Goal: Task Accomplishment & Management: Manage account settings

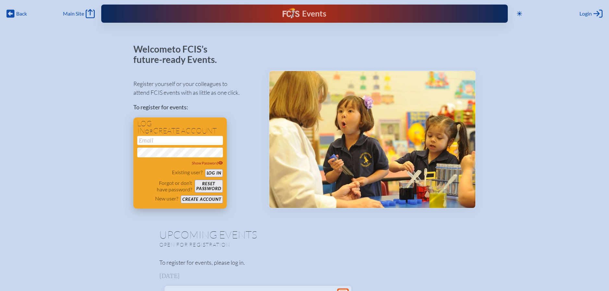
type input "[EMAIL_ADDRESS][DOMAIN_NAME]"
click at [209, 170] on button "Log in" at bounding box center [214, 173] width 18 height 8
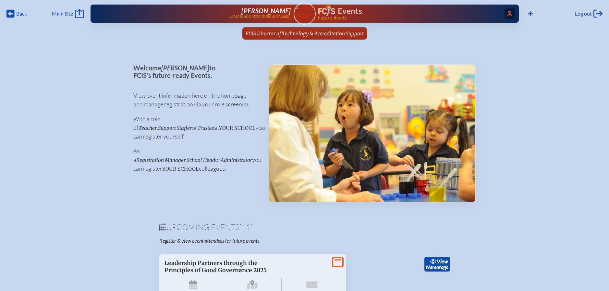
click at [510, 16] on span "Access Users..." at bounding box center [510, 13] width 10 height 10
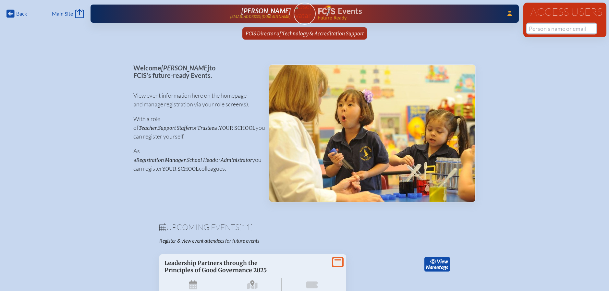
click at [538, 27] on input "text" at bounding box center [561, 29] width 69 height 10
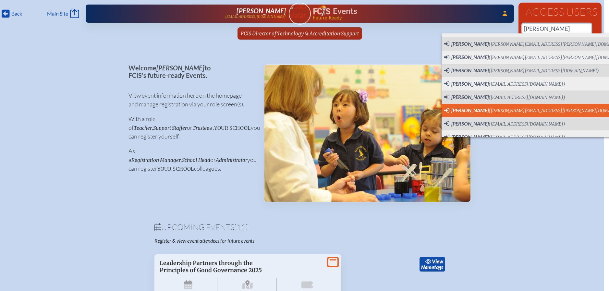
scroll to position [100, 0]
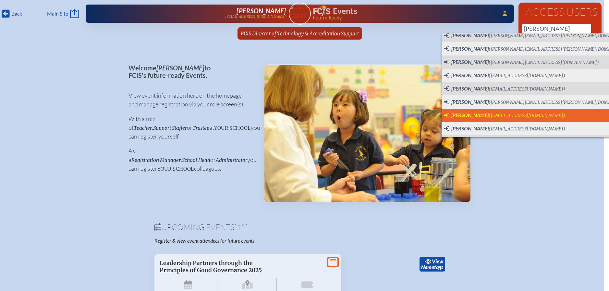
click at [530, 116] on span "([EMAIL_ADDRESS][DOMAIN_NAME])" at bounding box center [527, 116] width 77 height 6
type input "[EMAIL_ADDRESS][DOMAIN_NAME]"
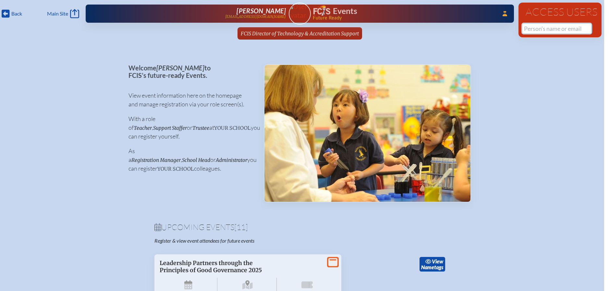
scroll to position [0, 0]
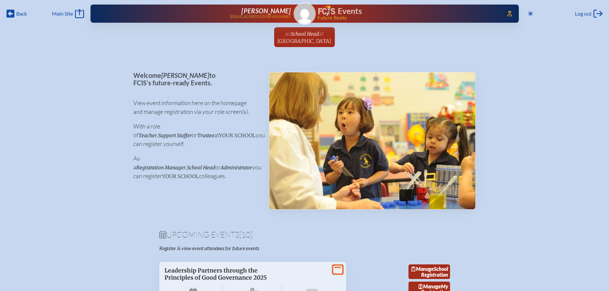
click at [308, 17] on img at bounding box center [304, 13] width 21 height 21
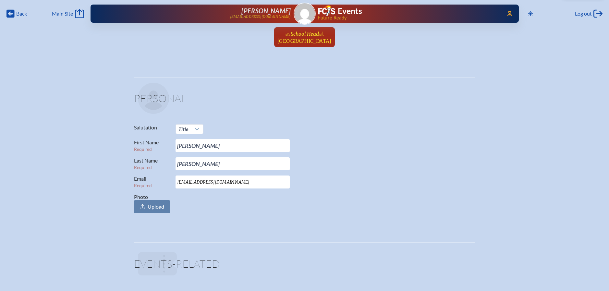
click at [304, 30] on span "School Head" at bounding box center [305, 33] width 28 height 7
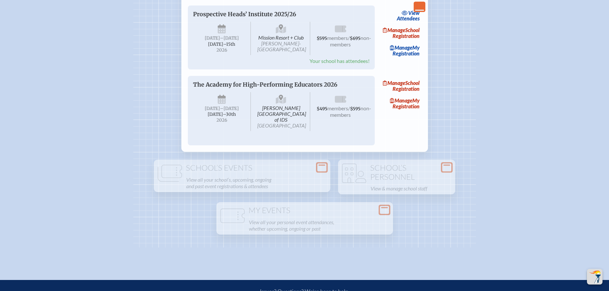
scroll to position [922, 0]
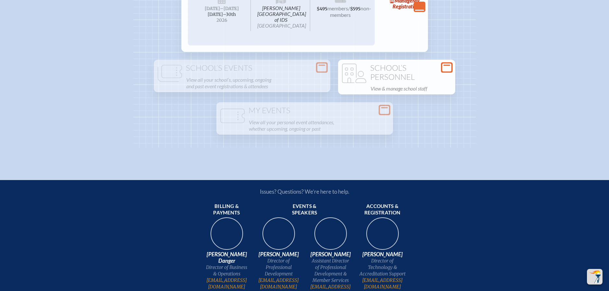
click at [410, 81] on h1 "School’s Personnel" at bounding box center [397, 73] width 112 height 18
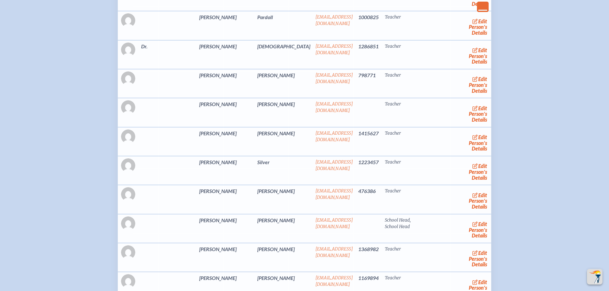
scroll to position [2280, 0]
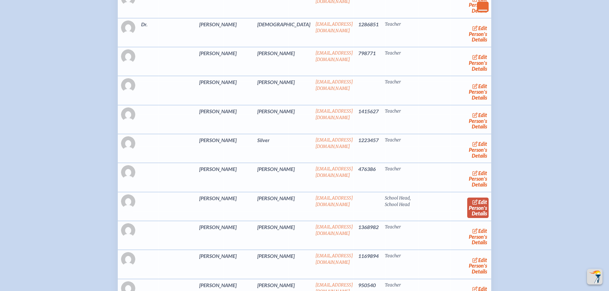
click at [467, 218] on link "edit Person’s Details" at bounding box center [478, 208] width 22 height 20
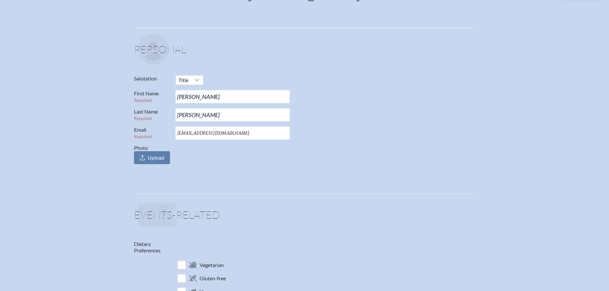
scroll to position [91, 0]
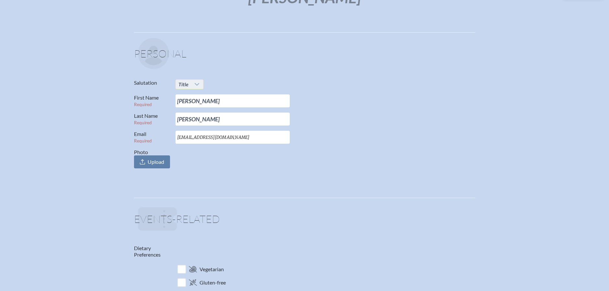
click at [202, 85] on div at bounding box center [197, 84] width 12 height 9
click at [193, 121] on li "Ms." at bounding box center [190, 123] width 28 height 9
click at [194, 83] on icon at bounding box center [194, 84] width 5 height 5
click at [222, 84] on p "Salutation Ms." at bounding box center [302, 85] width 336 height 10
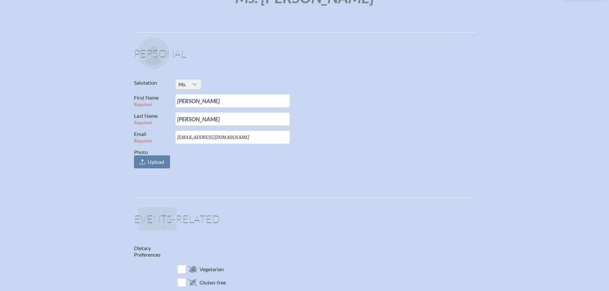
click at [195, 84] on icon at bounding box center [194, 84] width 5 height 5
click at [155, 83] on label "Salutation" at bounding box center [152, 83] width 36 height 6
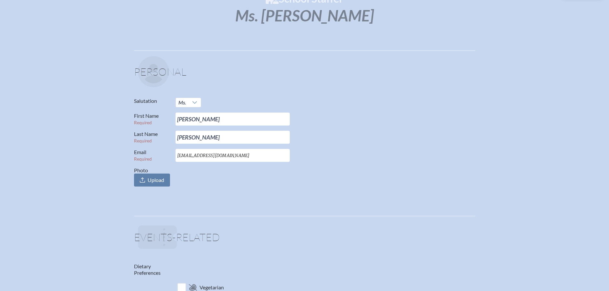
scroll to position [0, 0]
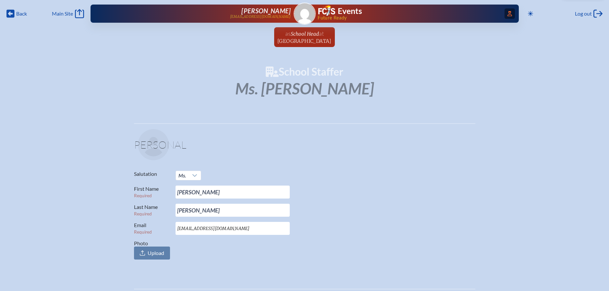
click at [508, 14] on icon "Access Users..." at bounding box center [510, 13] width 5 height 5
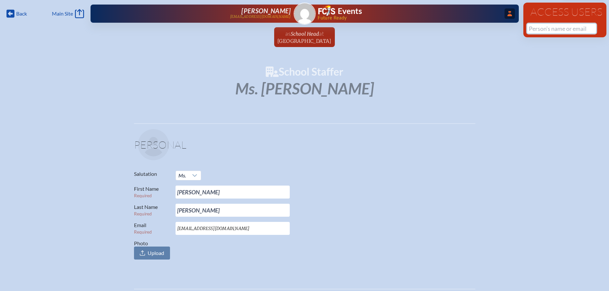
click at [539, 30] on input "text" at bounding box center [561, 29] width 69 height 10
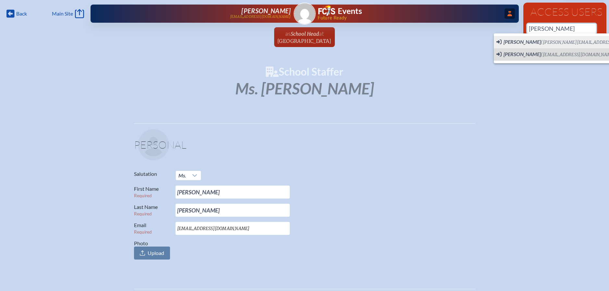
type input "[PERSON_NAME]"
click at [314, 36] on span "School Head" at bounding box center [305, 34] width 28 height 6
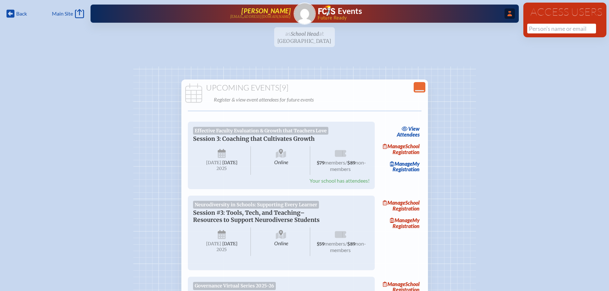
click at [268, 10] on span "[PERSON_NAME]" at bounding box center [265, 11] width 49 height 8
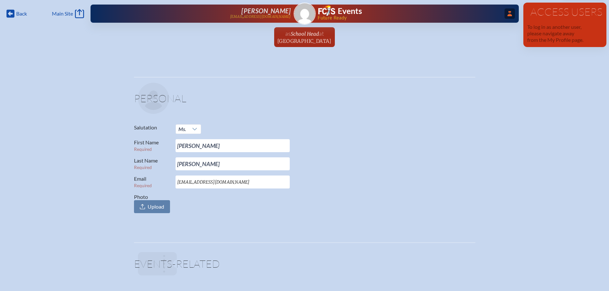
click at [508, 16] on icon at bounding box center [510, 13] width 5 height 5
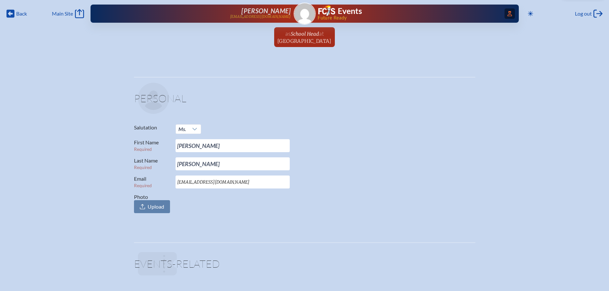
click at [508, 13] on icon "Access Users..." at bounding box center [510, 13] width 5 height 5
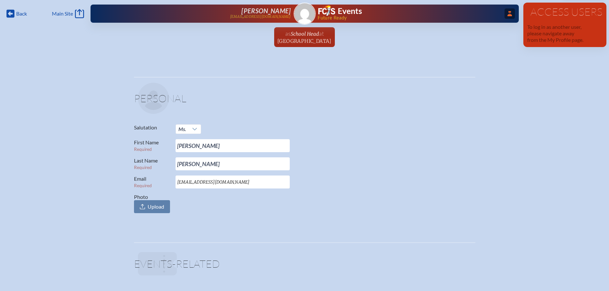
click at [482, 15] on div "Events" at bounding box center [408, 11] width 180 height 12
click at [306, 38] on span "[GEOGRAPHIC_DATA]" at bounding box center [305, 41] width 54 height 6
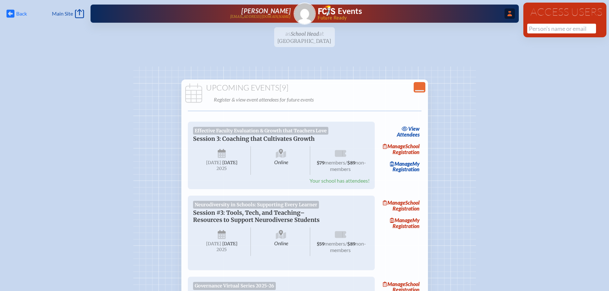
click at [18, 14] on span "Back" at bounding box center [21, 13] width 11 height 6
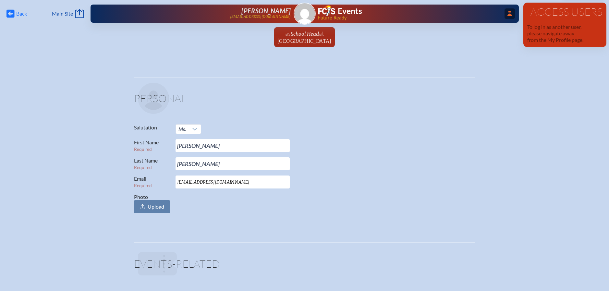
click at [12, 9] on icon "Back" at bounding box center [10, 13] width 8 height 9
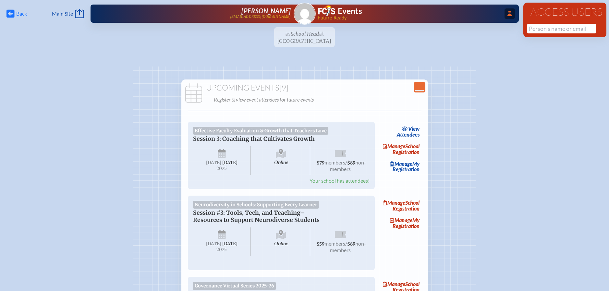
click at [17, 10] on span "Back Back" at bounding box center [16, 13] width 20 height 9
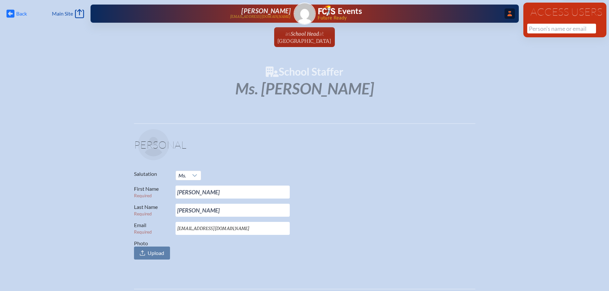
click at [17, 10] on span "Back Back" at bounding box center [16, 13] width 20 height 9
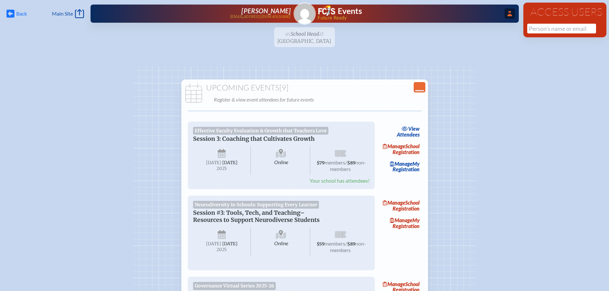
scroll to position [2280, 0]
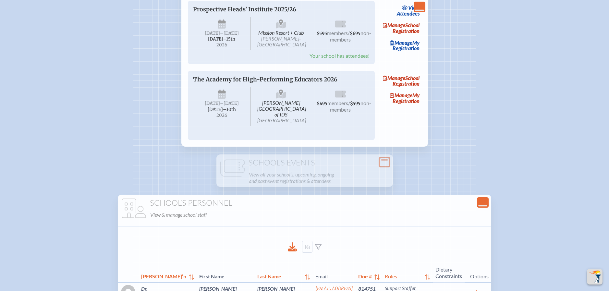
scroll to position [570, 0]
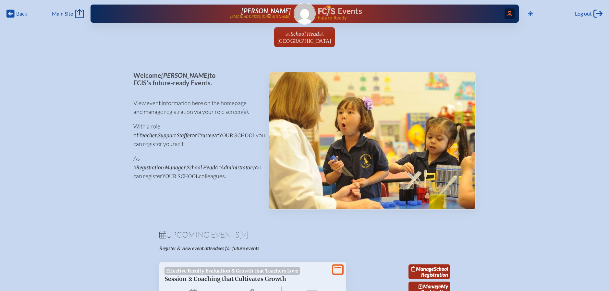
click at [508, 13] on icon "Access Users..." at bounding box center [510, 13] width 5 height 5
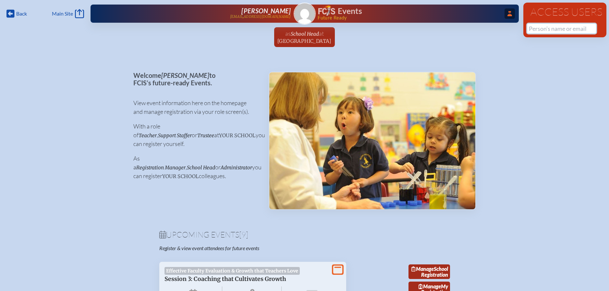
click at [538, 27] on input "text" at bounding box center [561, 29] width 69 height 10
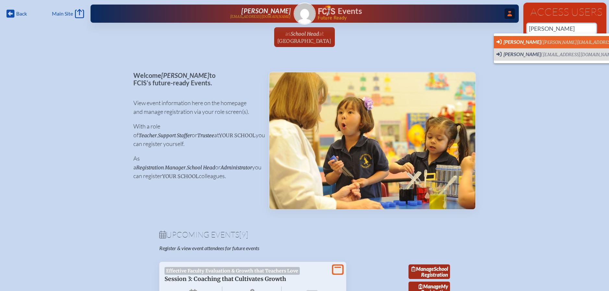
scroll to position [0, 5]
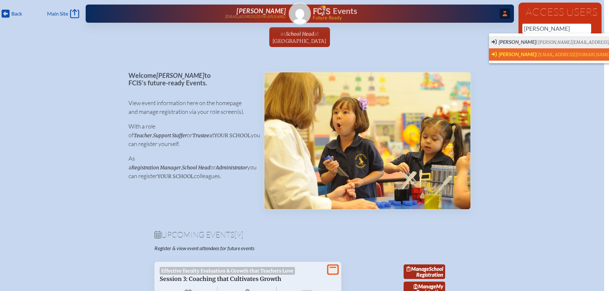
click at [529, 52] on span "[PERSON_NAME]" at bounding box center [517, 54] width 37 height 6
type input "[EMAIL_ADDRESS][DOMAIN_NAME]"
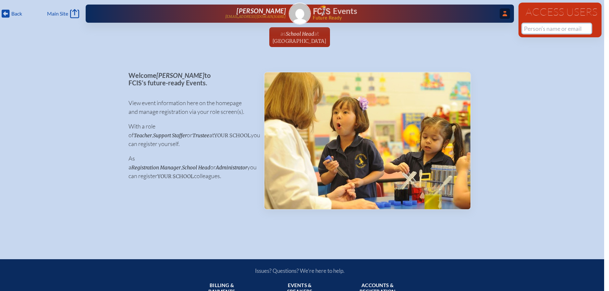
scroll to position [0, 0]
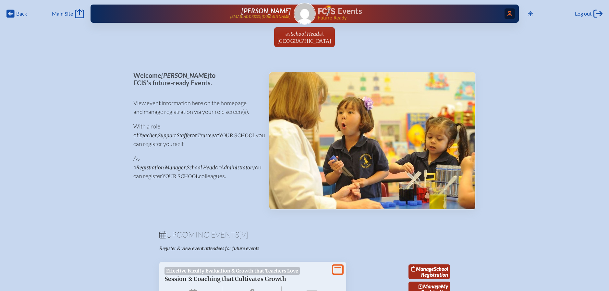
click at [509, 14] on icon at bounding box center [510, 13] width 5 height 5
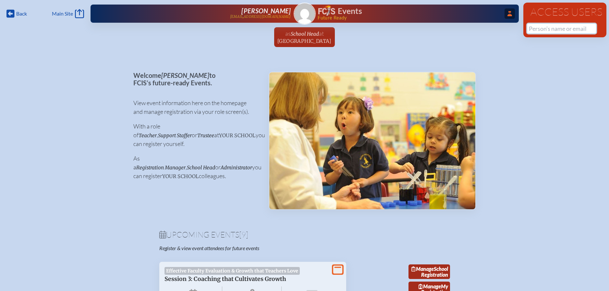
click at [539, 27] on input "text" at bounding box center [561, 29] width 69 height 10
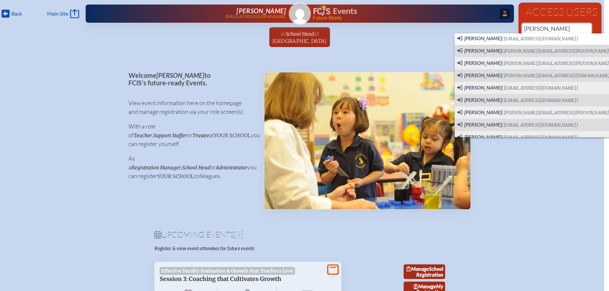
scroll to position [75, 0]
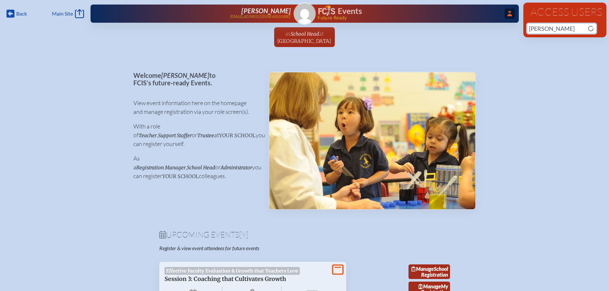
click at [553, 32] on input "[PERSON_NAME]" at bounding box center [561, 29] width 69 height 10
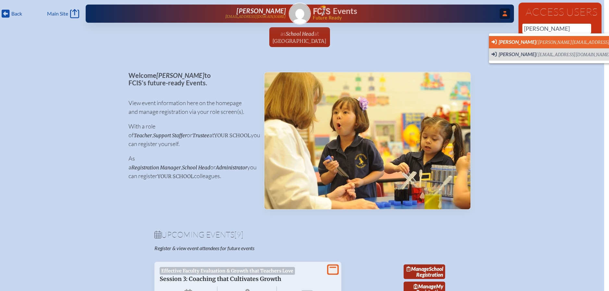
click at [547, 45] on li "[PERSON_NAME] ([PERSON_NAME][EMAIL_ADDRESS][DOMAIN_NAME])" at bounding box center [569, 42] width 160 height 12
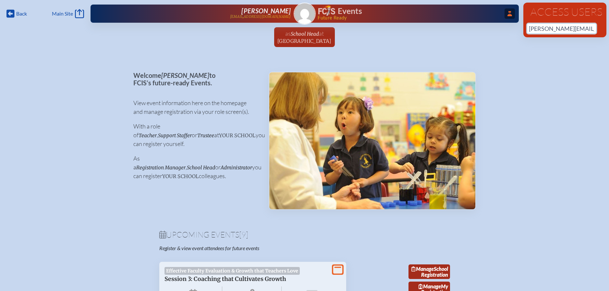
click at [586, 28] on input "[PERSON_NAME][EMAIL_ADDRESS][DOMAIN_NAME]" at bounding box center [561, 29] width 69 height 10
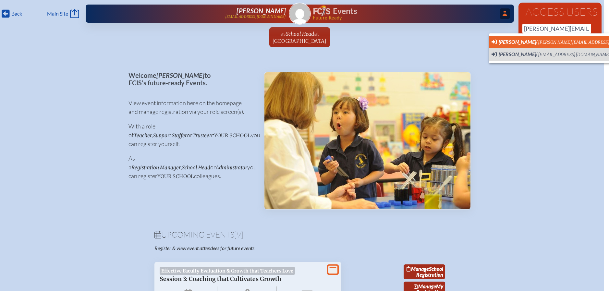
click at [576, 45] on li "[PERSON_NAME] ([PERSON_NAME][EMAIL_ADDRESS][DOMAIN_NAME])" at bounding box center [569, 42] width 160 height 12
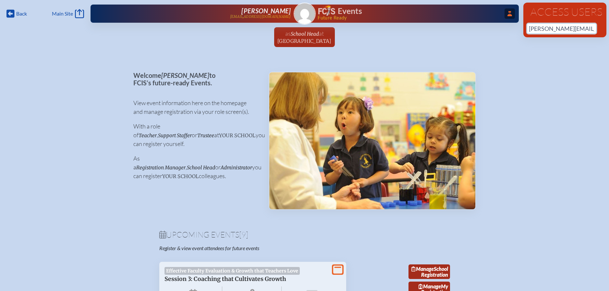
click at [535, 29] on input "[PERSON_NAME][EMAIL_ADDRESS][DOMAIN_NAME]" at bounding box center [561, 29] width 69 height 10
click at [586, 31] on input "[PERSON_NAME][EMAIL_ADDRESS][DOMAIN_NAME]" at bounding box center [561, 29] width 69 height 10
type input "[PERSON_NAME][EMAIL_ADDRESS][DOMAIN_NAME]"
